Goal: Check status: Check status

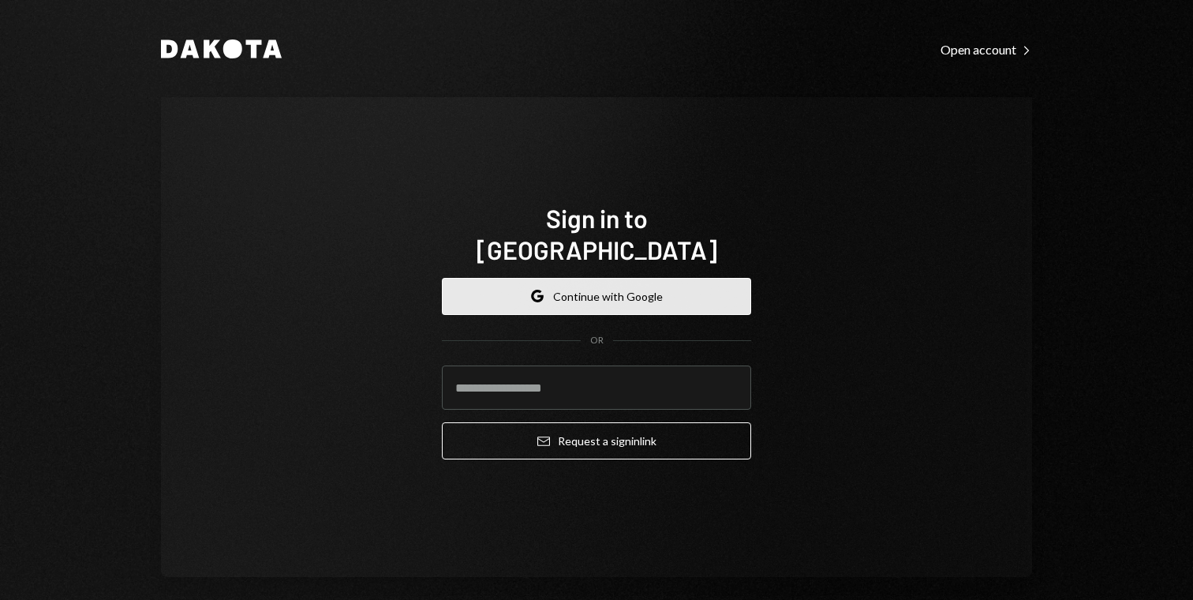
click at [553, 283] on button "Google Continue with Google" at bounding box center [596, 296] width 309 height 37
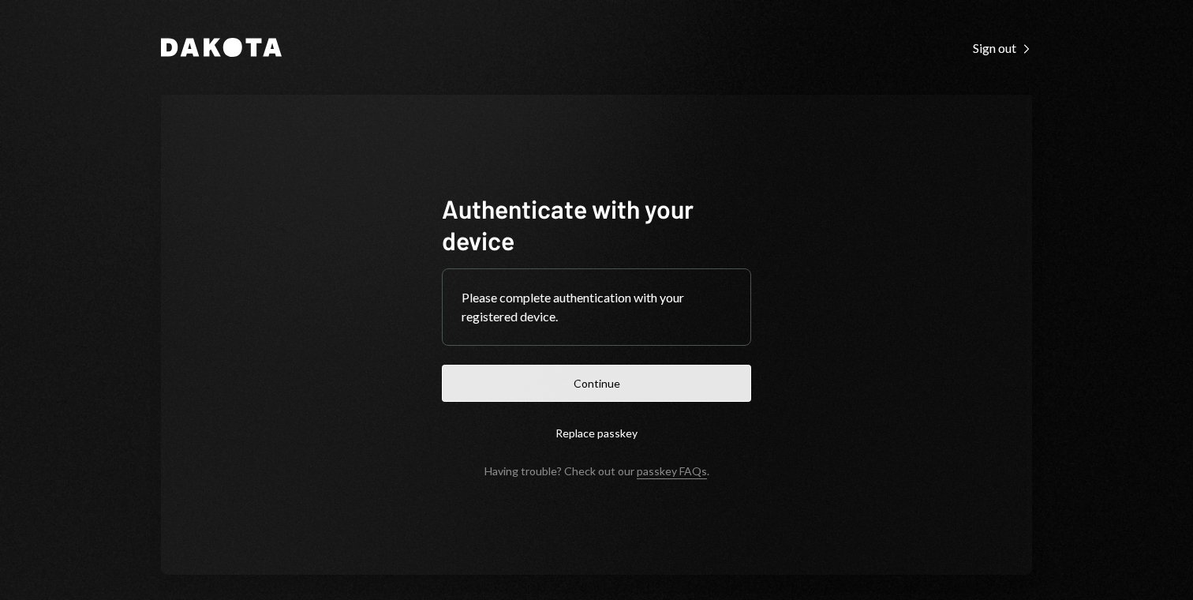
click at [595, 383] on button "Continue" at bounding box center [596, 383] width 309 height 37
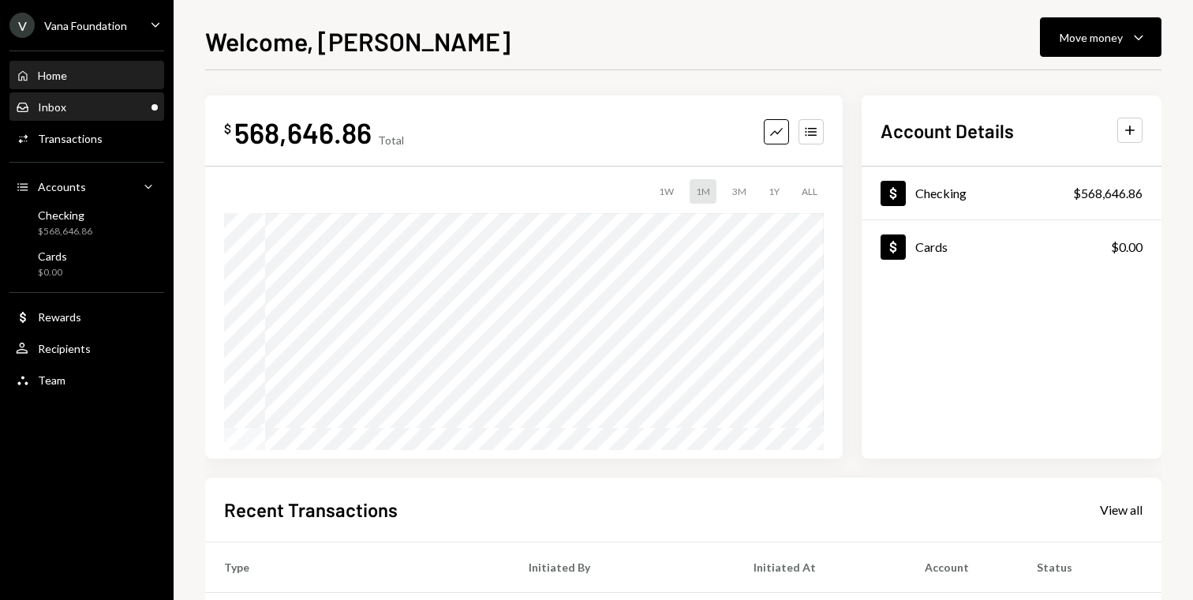
click at [52, 103] on div "Inbox" at bounding box center [52, 106] width 28 height 13
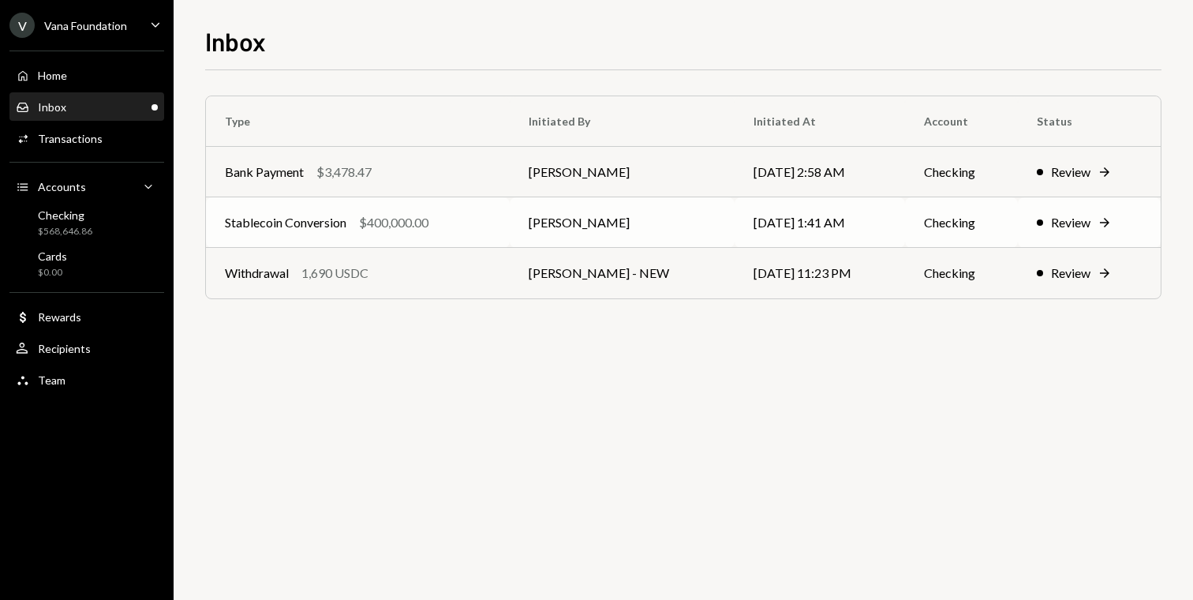
click at [425, 234] on td "Stablecoin Conversion $400,000.00" at bounding box center [358, 222] width 304 height 50
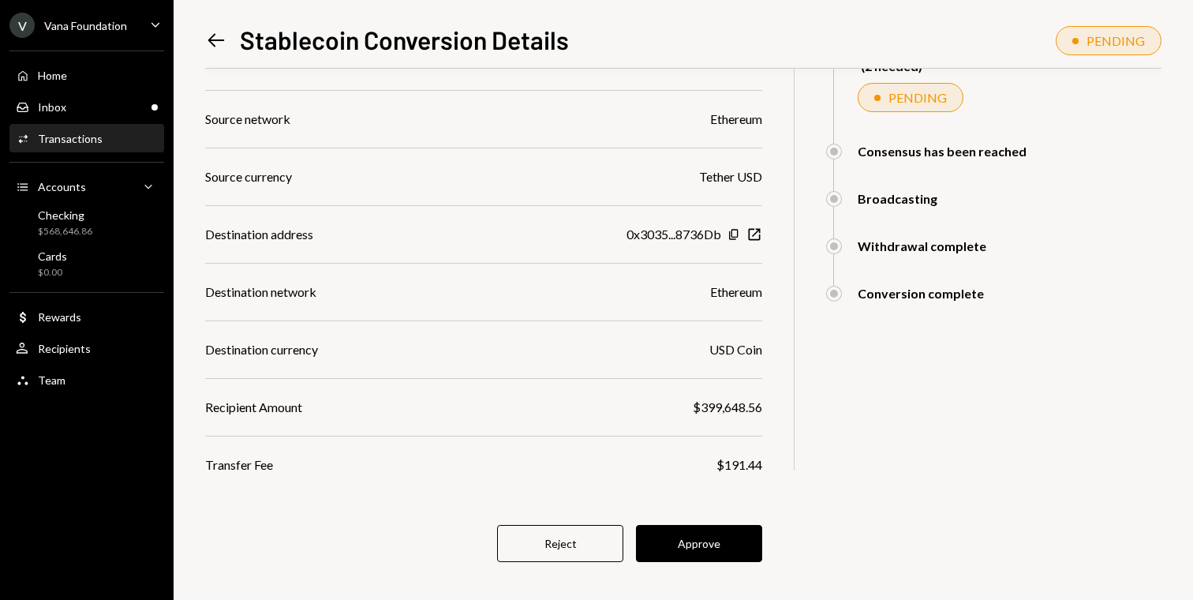
scroll to position [210, 0]
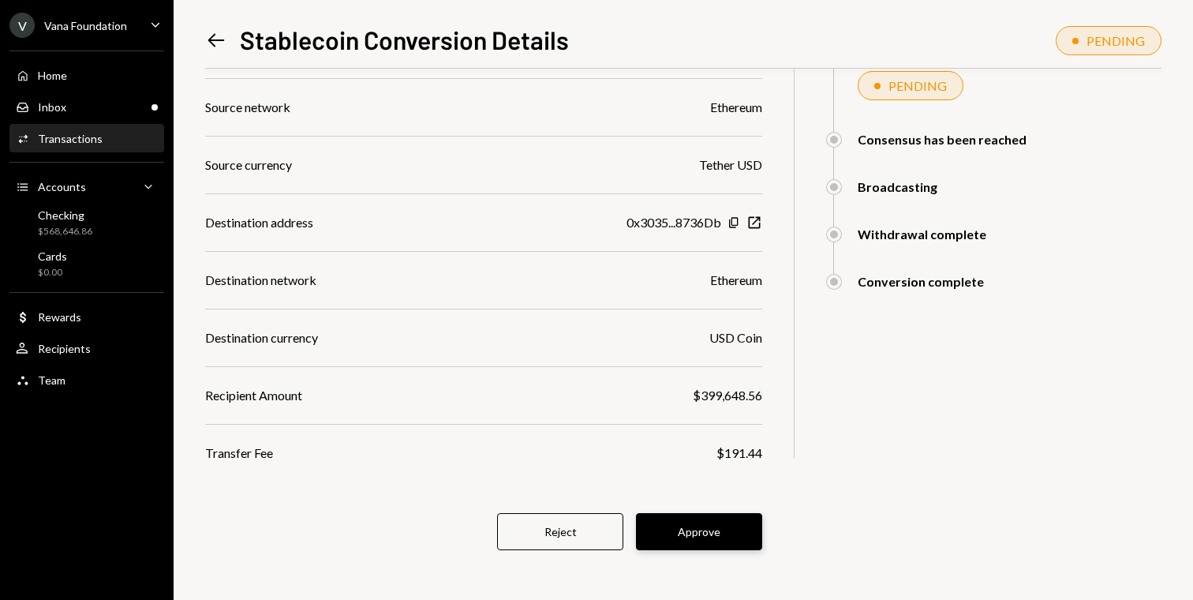
click at [700, 529] on button "Approve" at bounding box center [699, 531] width 126 height 37
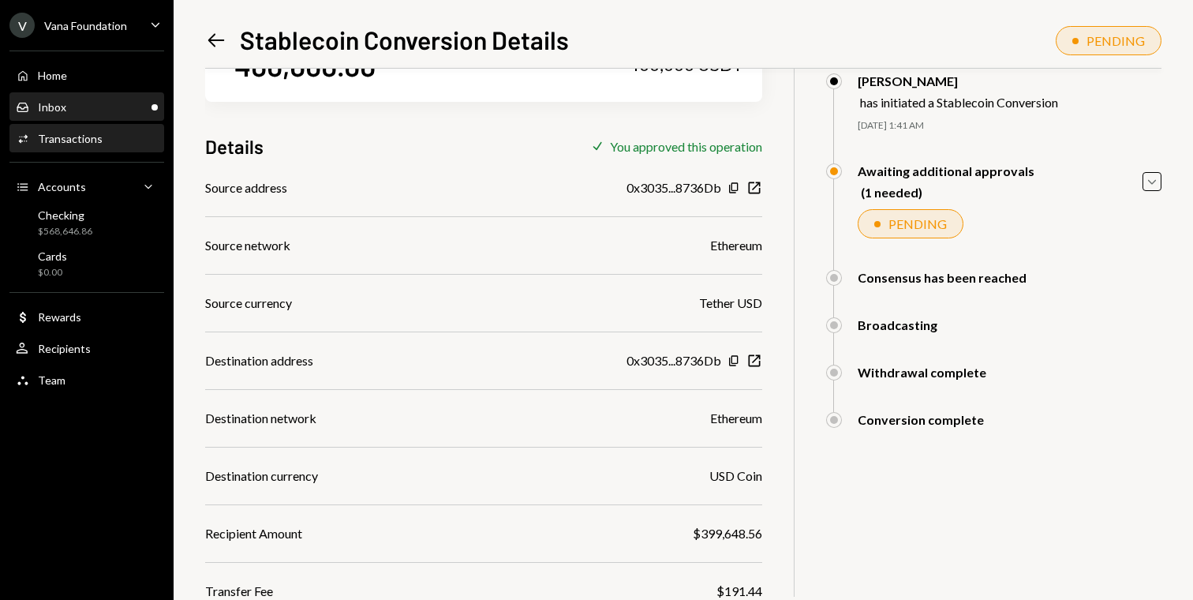
click at [52, 110] on div "Inbox" at bounding box center [52, 106] width 28 height 13
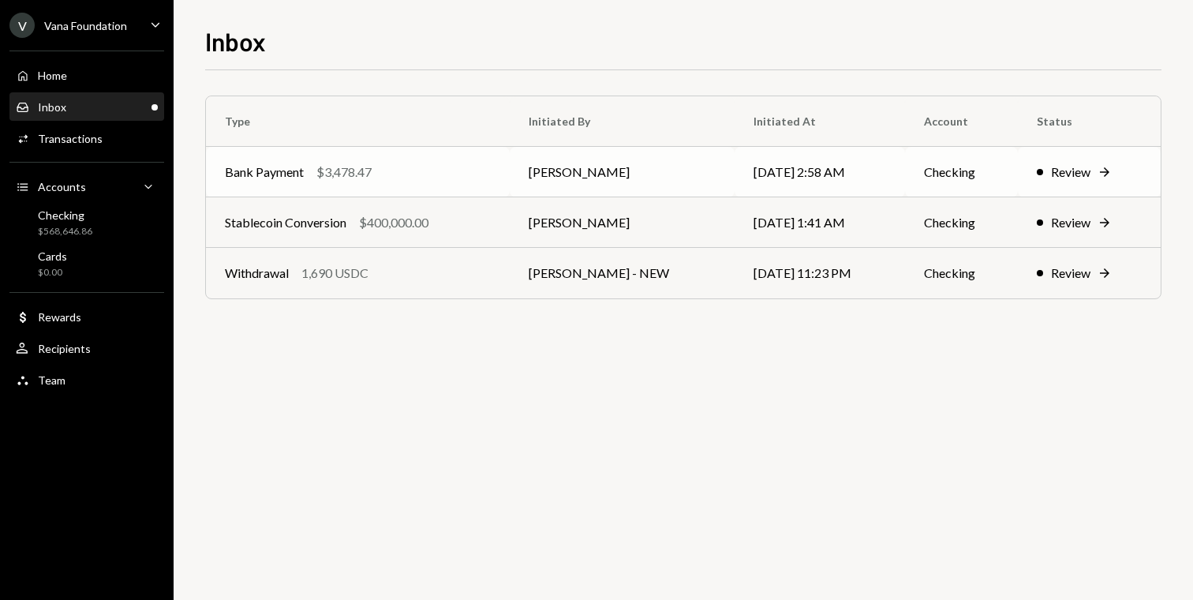
click at [346, 170] on div "$3,478.47" at bounding box center [343, 172] width 55 height 19
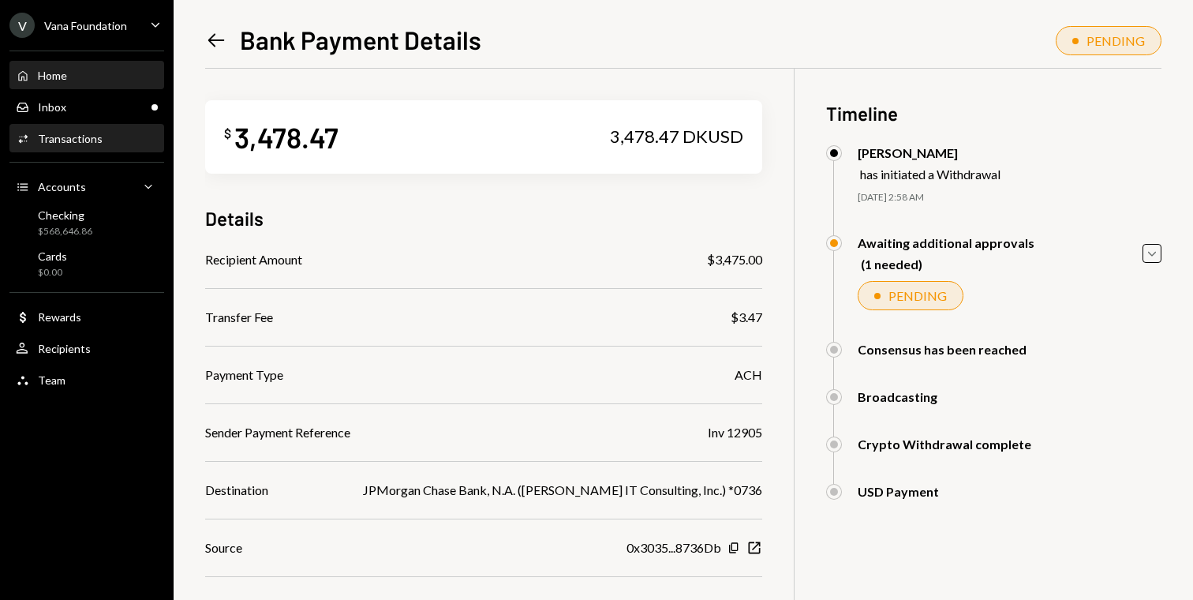
click at [51, 80] on div "Home" at bounding box center [52, 75] width 29 height 13
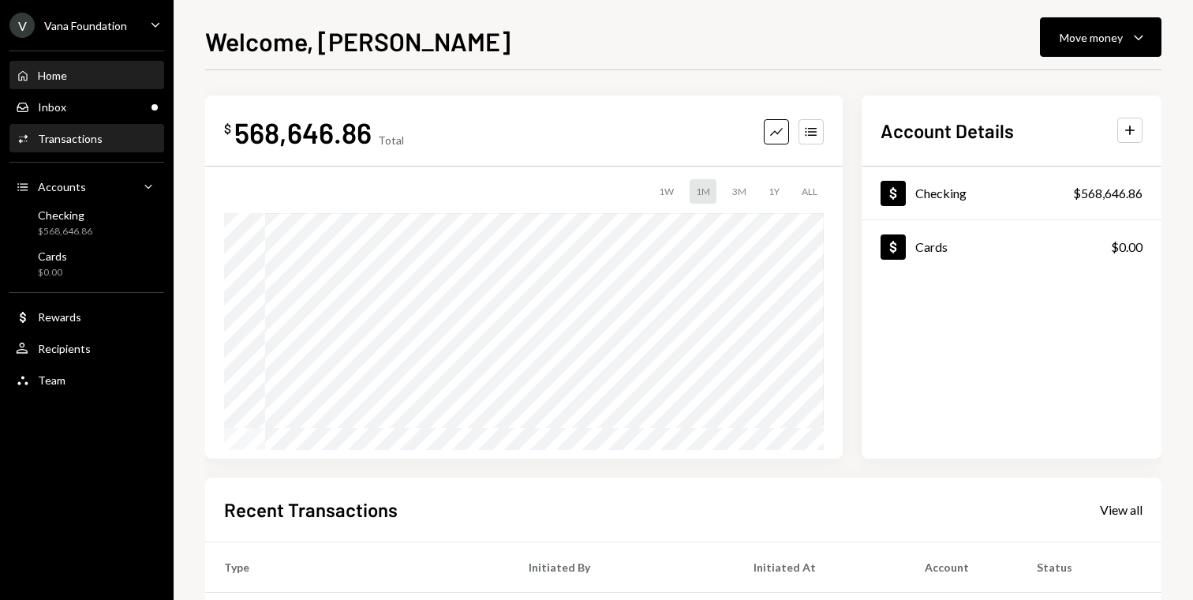
click at [75, 135] on div "Transactions" at bounding box center [70, 138] width 65 height 13
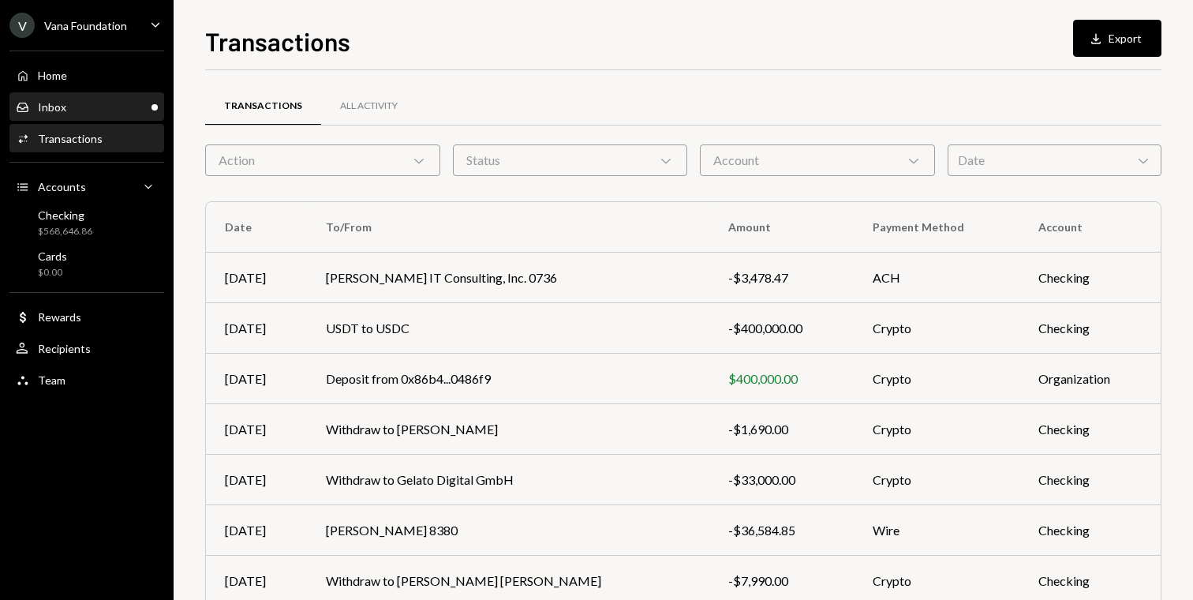
click at [71, 118] on div "Inbox Inbox" at bounding box center [87, 107] width 142 height 27
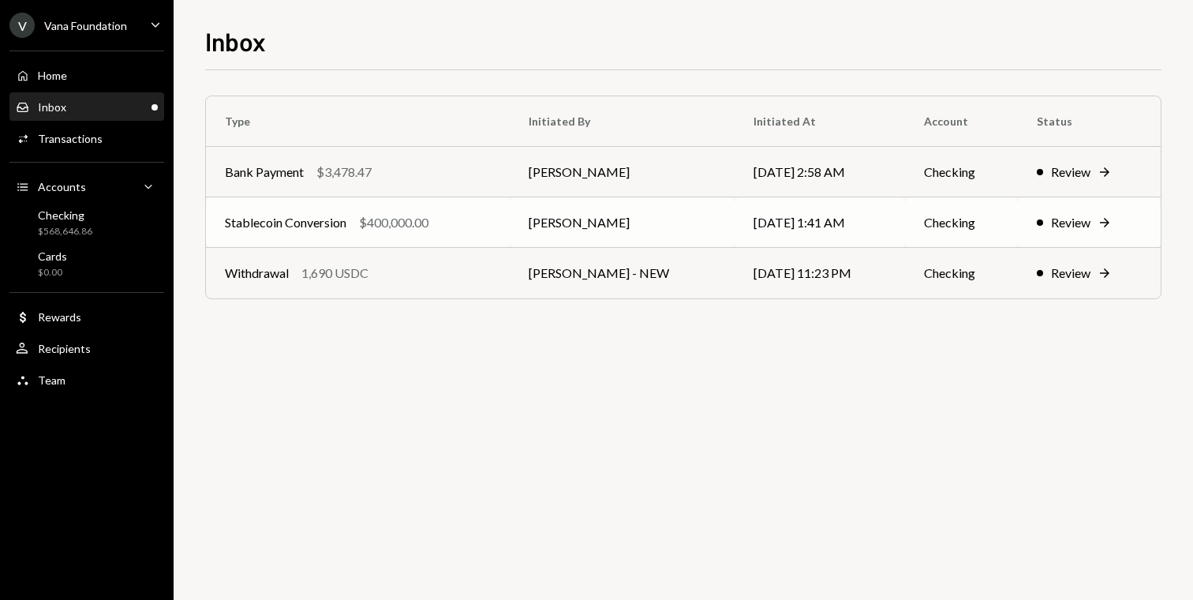
click at [387, 233] on td "Stablecoin Conversion $400,000.00" at bounding box center [358, 222] width 304 height 50
